Goal: Task Accomplishment & Management: Use online tool/utility

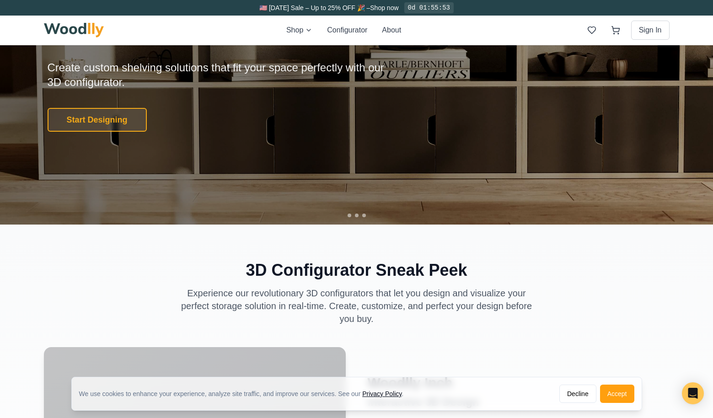
scroll to position [159, 0]
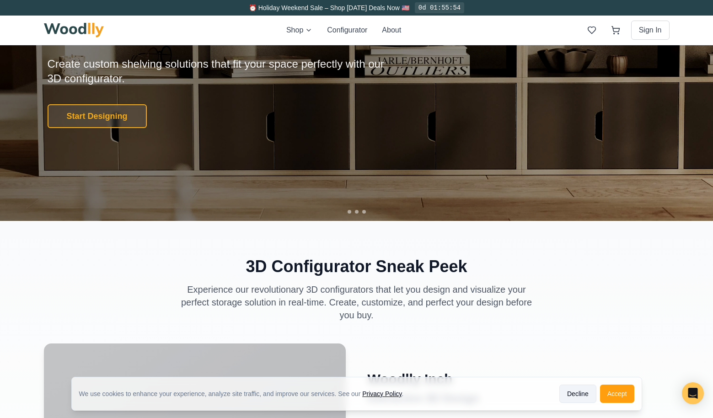
click at [576, 399] on button "Decline" at bounding box center [577, 393] width 37 height 18
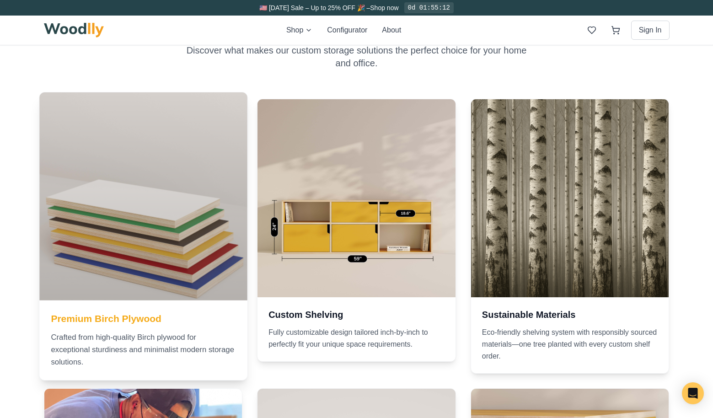
scroll to position [1090, 0]
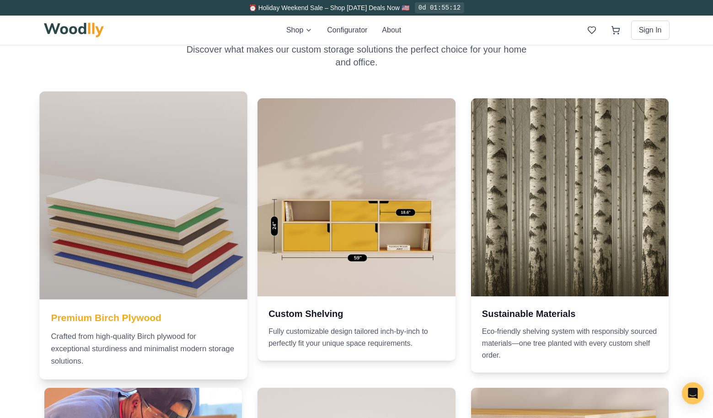
click at [169, 256] on div at bounding box center [142, 194] width 207 height 207
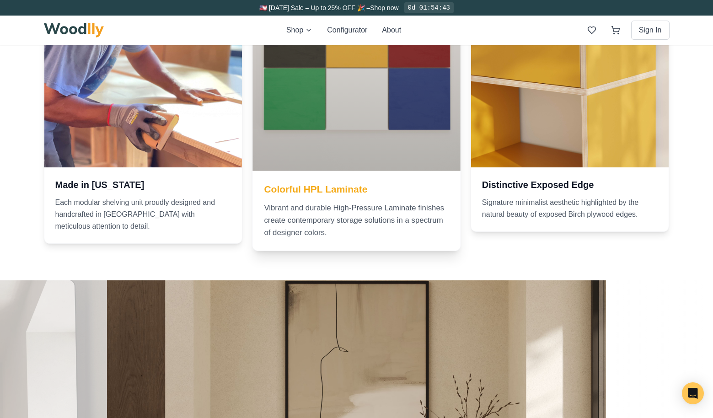
scroll to position [1333, 0]
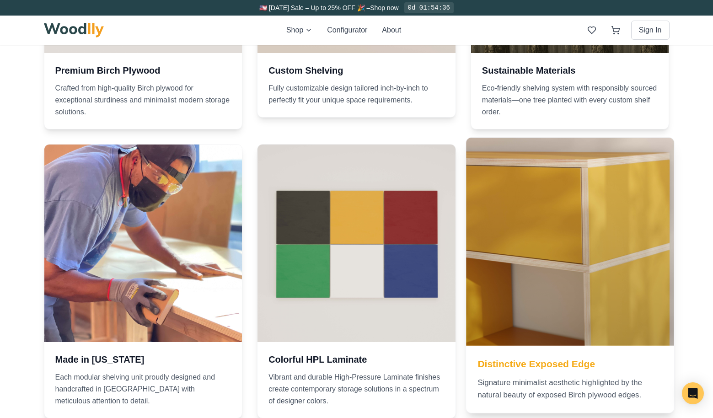
click at [556, 271] on div at bounding box center [569, 241] width 207 height 207
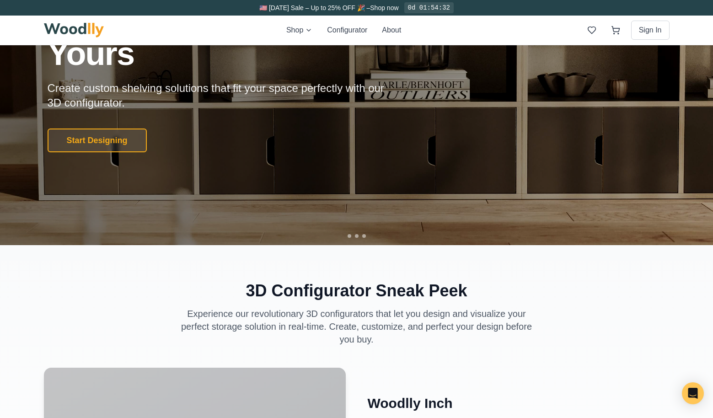
scroll to position [0, 0]
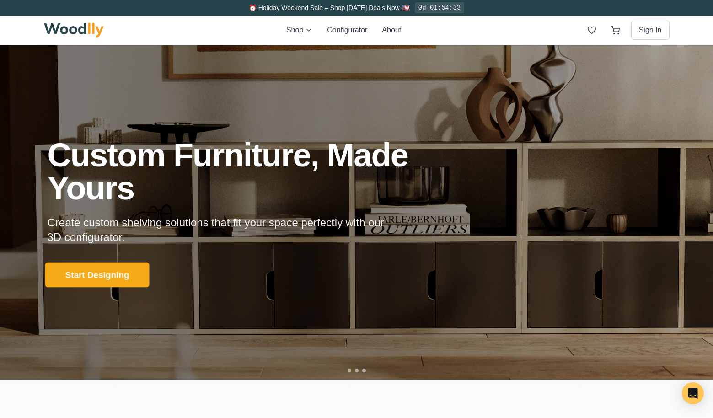
click at [108, 276] on button "Start Designing" at bounding box center [97, 274] width 104 height 25
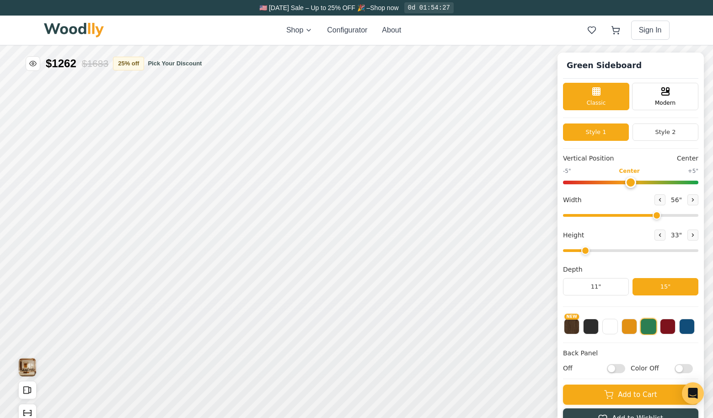
type input "56"
type input "2"
click at [660, 101] on span "Modern" at bounding box center [664, 102] width 21 height 8
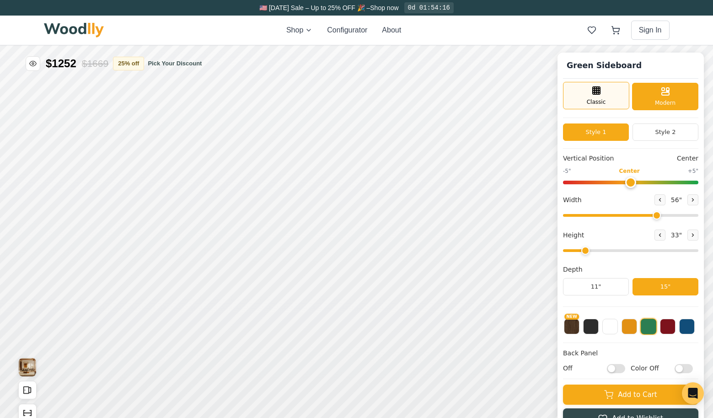
click at [582, 98] on div "Classic" at bounding box center [596, 95] width 66 height 27
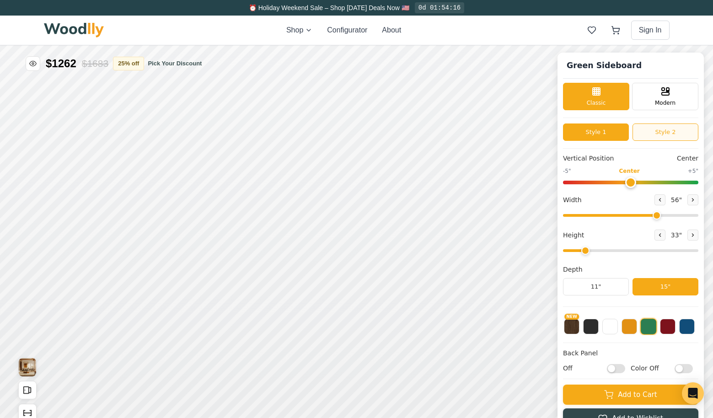
click at [651, 137] on button "Style 2" at bounding box center [665, 131] width 66 height 17
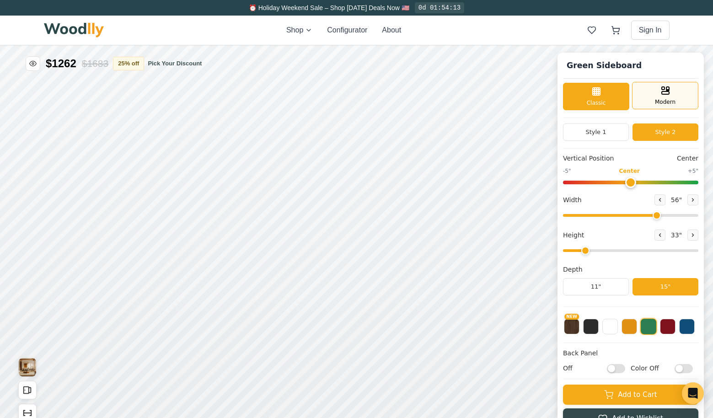
click at [664, 101] on span "Modern" at bounding box center [664, 102] width 21 height 8
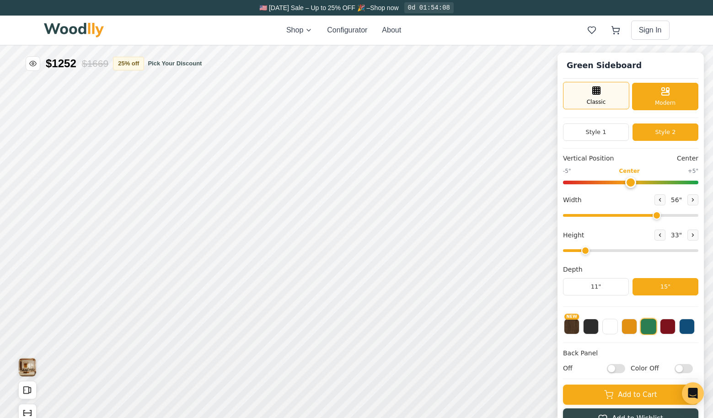
click at [597, 100] on span "Classic" at bounding box center [595, 102] width 19 height 8
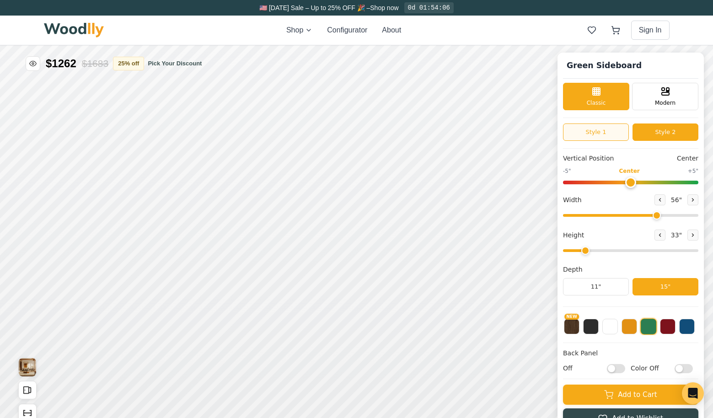
click at [590, 134] on button "Style 1" at bounding box center [596, 131] width 66 height 17
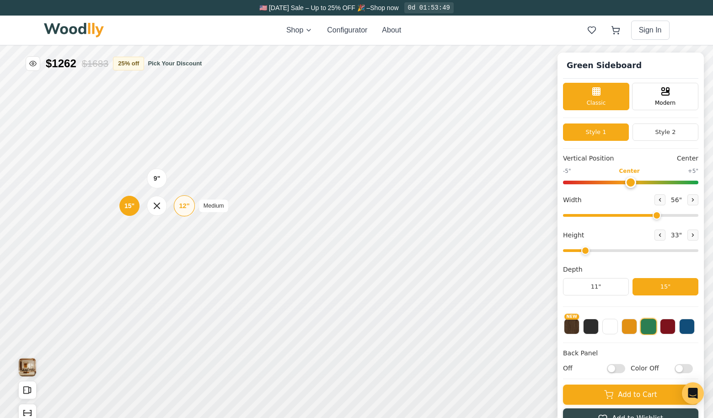
click at [184, 206] on div "12"" at bounding box center [184, 206] width 11 height 10
click at [583, 68] on h1 "Green Sideboard" at bounding box center [604, 66] width 82 height 16
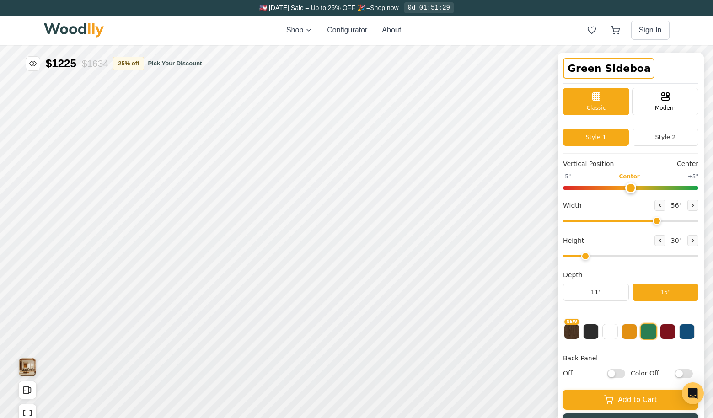
click at [583, 68] on input "Green Sideboard" at bounding box center [608, 68] width 91 height 21
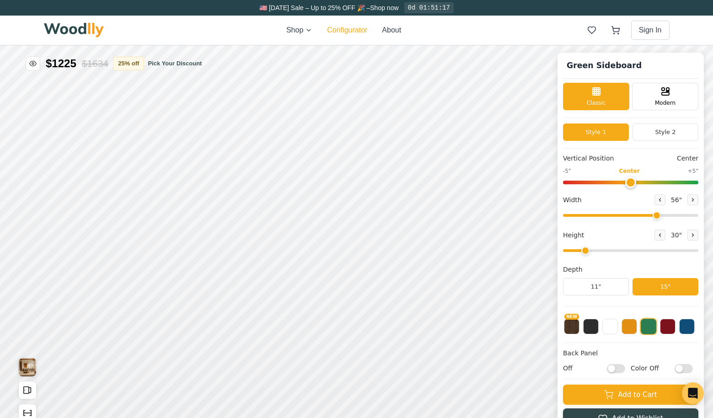
click at [344, 32] on button "Configurator" at bounding box center [347, 30] width 40 height 11
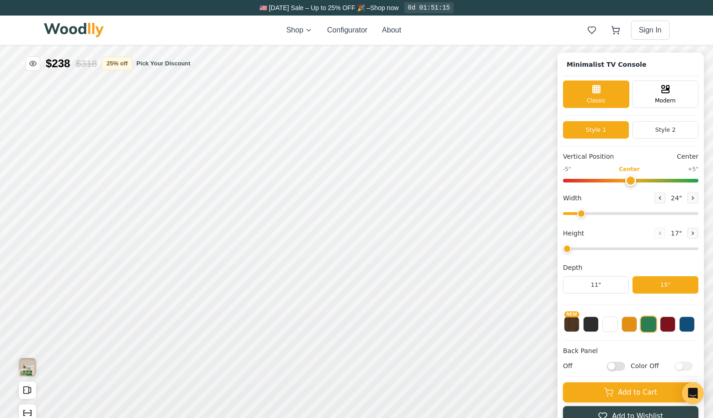
type input "63"
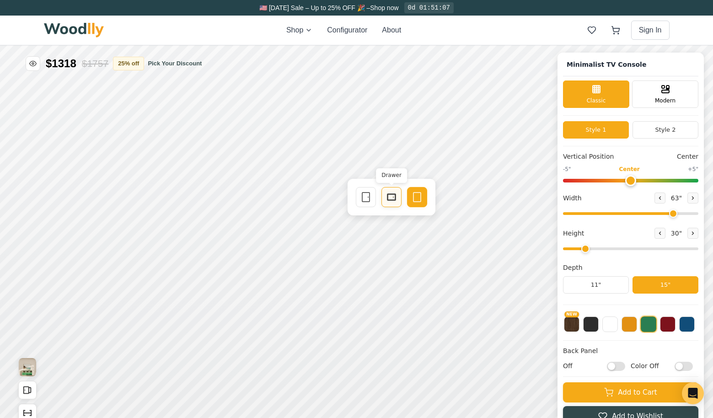
click at [390, 198] on icon at bounding box center [391, 197] width 11 height 11
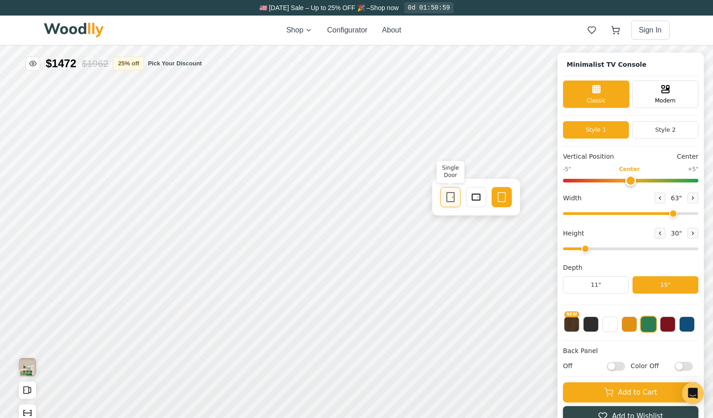
click at [447, 196] on icon at bounding box center [450, 197] width 11 height 11
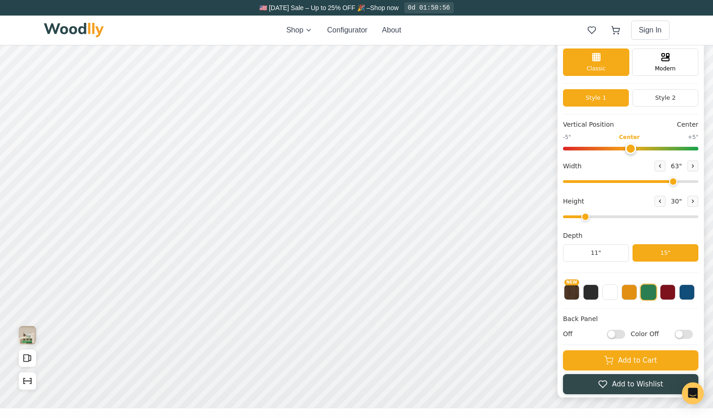
scroll to position [34, 0]
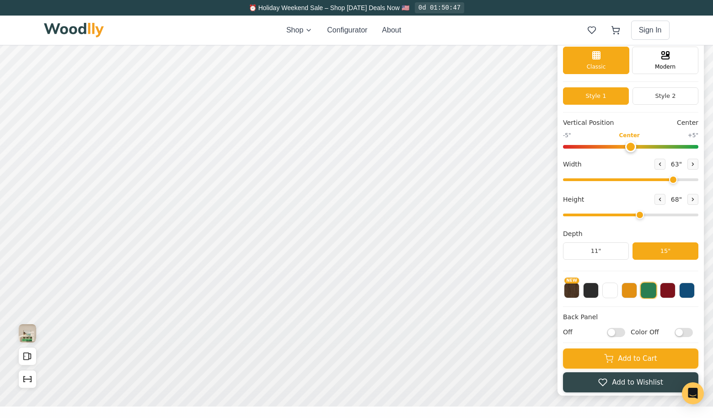
drag, startPoint x: 583, startPoint y: 214, endPoint x: 631, endPoint y: 217, distance: 47.6
type input "5"
click at [631, 216] on input "range" at bounding box center [630, 214] width 135 height 3
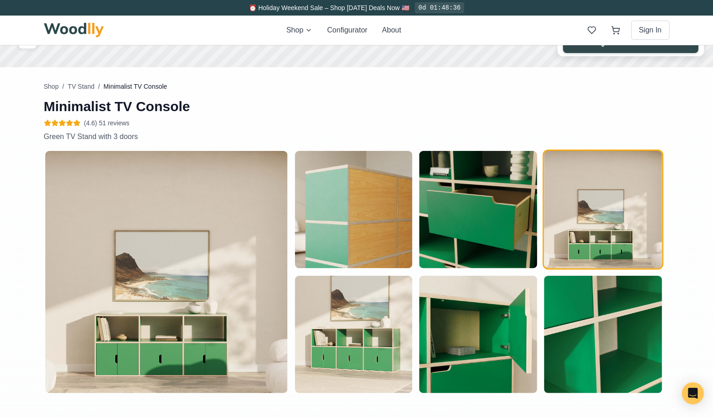
scroll to position [0, 0]
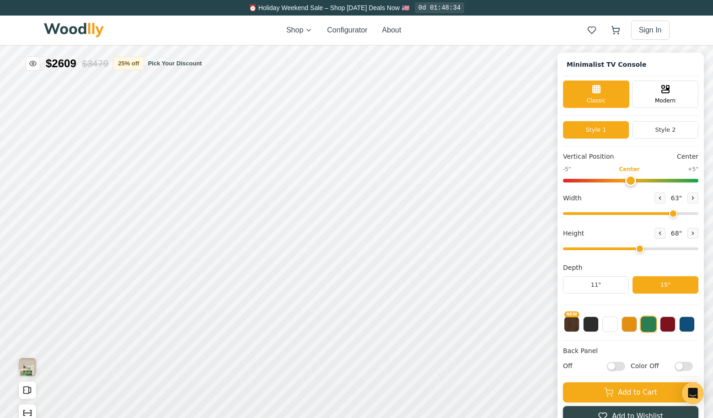
click at [81, 30] on img at bounding box center [74, 30] width 60 height 15
